Goal: Information Seeking & Learning: Learn about a topic

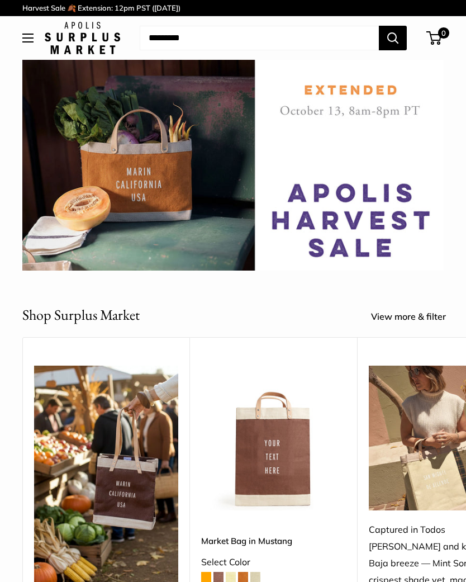
click at [368, 226] on div at bounding box center [233, 243] width 422 height 56
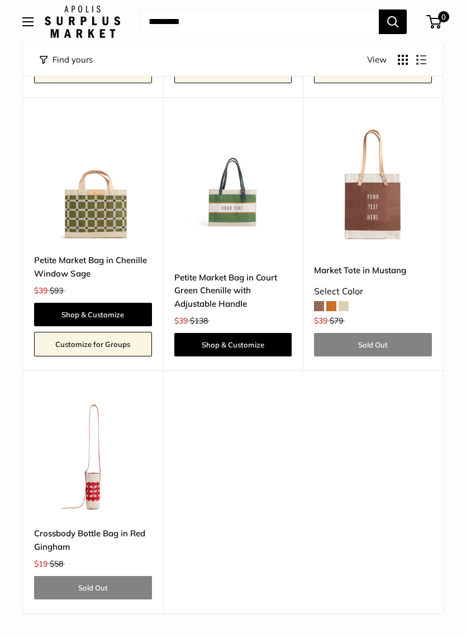
scroll to position [2156, 0]
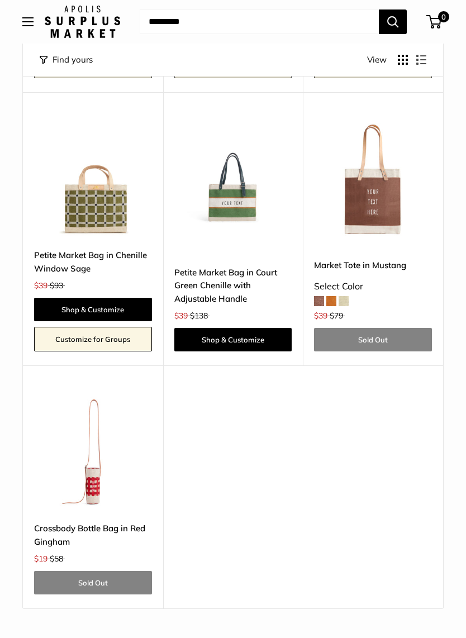
click at [119, 173] on img at bounding box center [93, 179] width 118 height 118
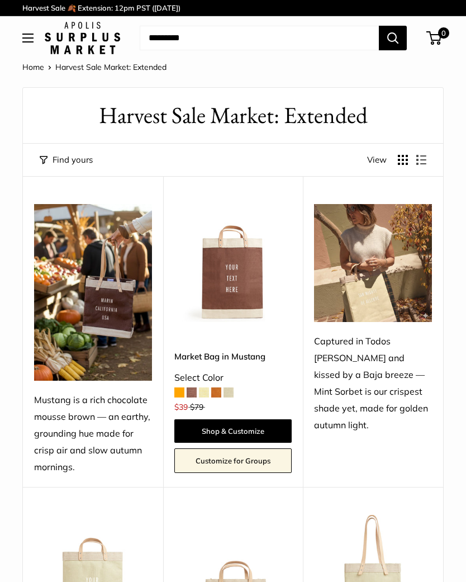
scroll to position [2164, 0]
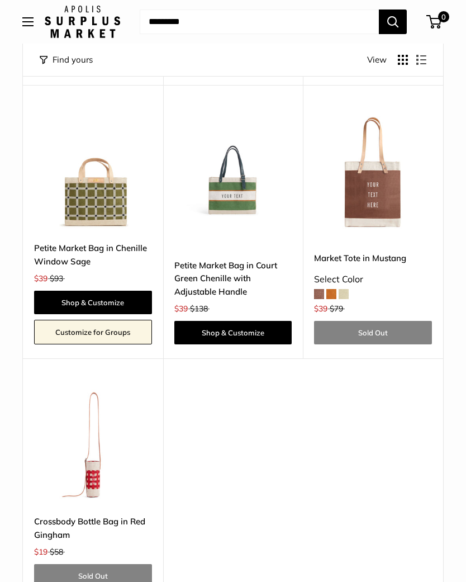
click at [395, 120] on img at bounding box center [373, 172] width 118 height 118
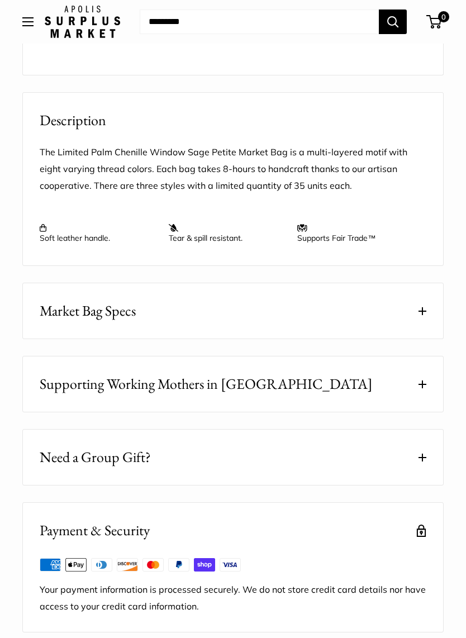
scroll to position [970, 0]
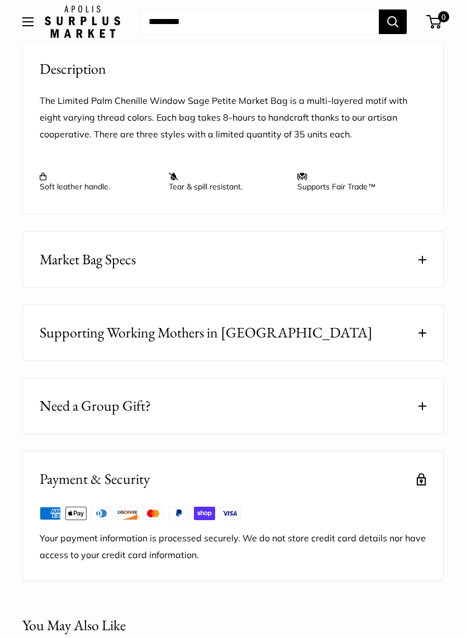
click at [427, 251] on button "Market Bag Specs" at bounding box center [233, 259] width 420 height 55
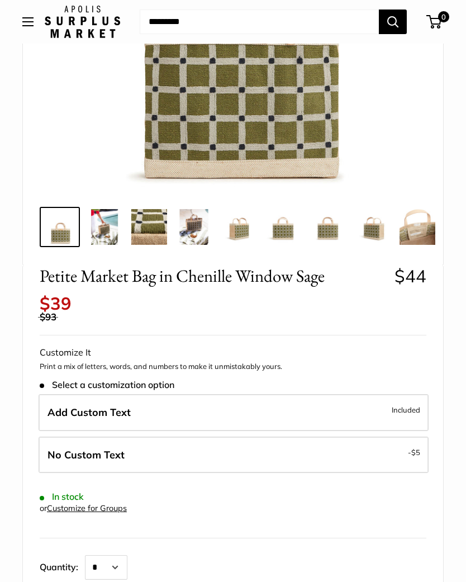
scroll to position [269, 0]
